Goal: Task Accomplishment & Management: Manage account settings

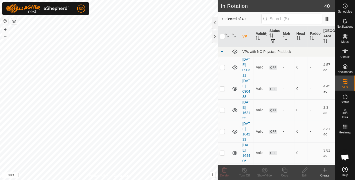
scroll to position [1331, 0]
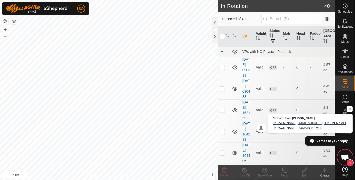
scroll to position [1337, 0]
click at [318, 126] on span "[PERSON_NAME][EMAIL_ADDRESS][PERSON_NAME][PERSON_NAME][DOMAIN_NAME]" at bounding box center [310, 125] width 75 height 10
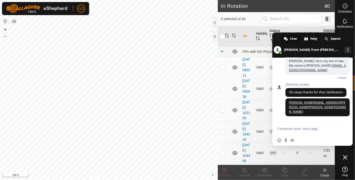
scroll to position [1341, 0]
click at [279, 38] on span at bounding box center [312, 44] width 80 height 25
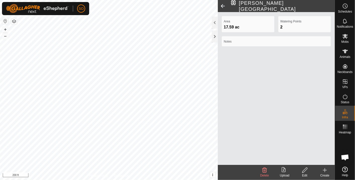
click at [264, 169] on icon at bounding box center [264, 170] width 6 height 6
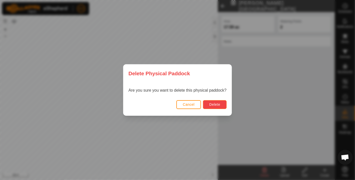
click at [212, 103] on span "Delete" at bounding box center [214, 104] width 11 height 4
